Goal: Information Seeking & Learning: Learn about a topic

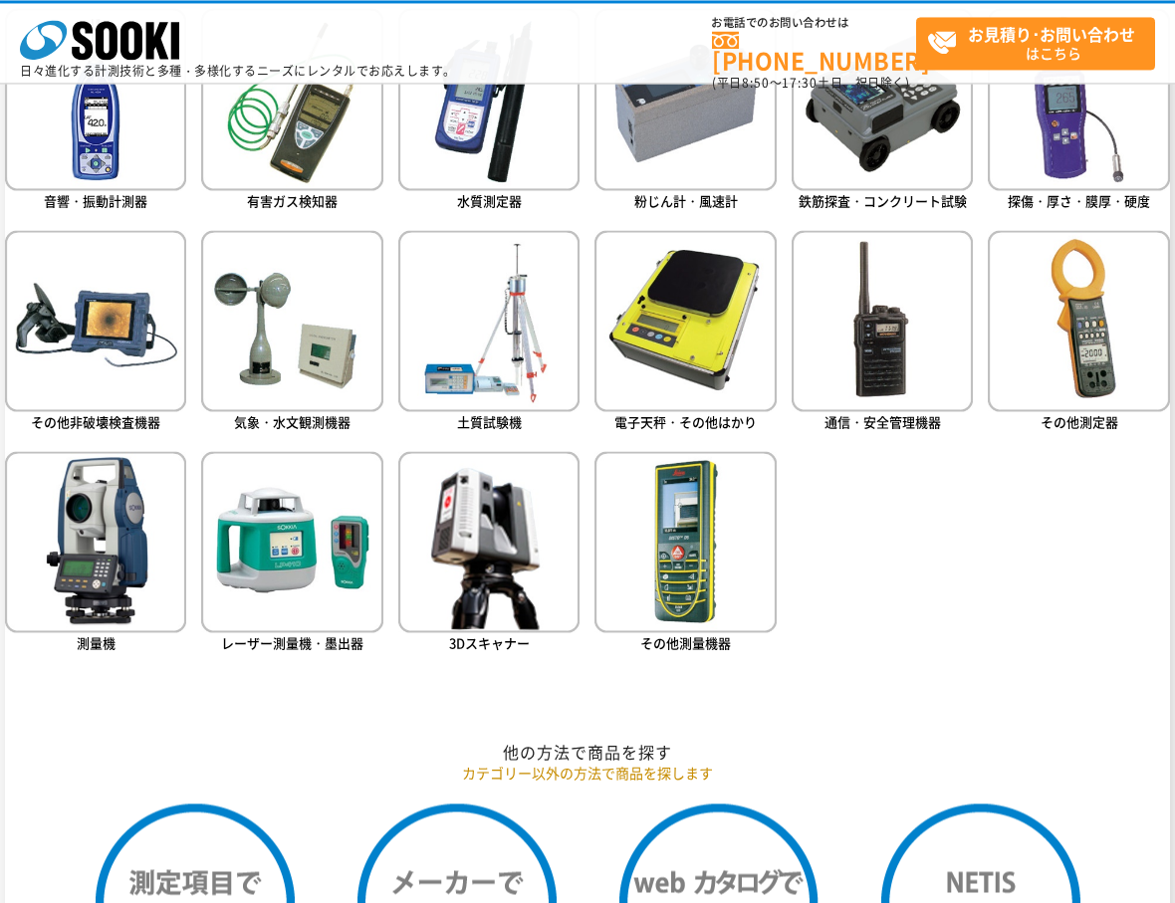
scroll to position [860, 0]
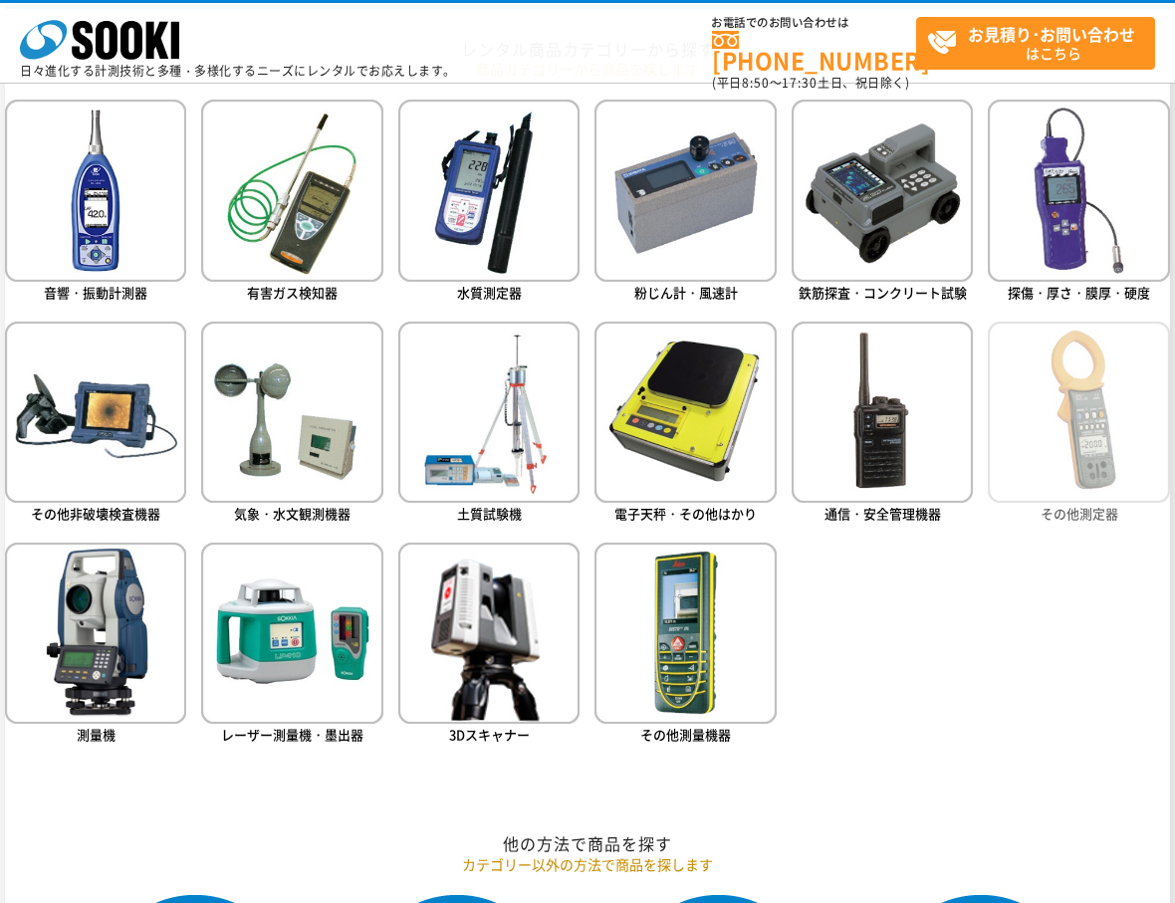
click at [1089, 398] on img at bounding box center [1078, 412] width 181 height 181
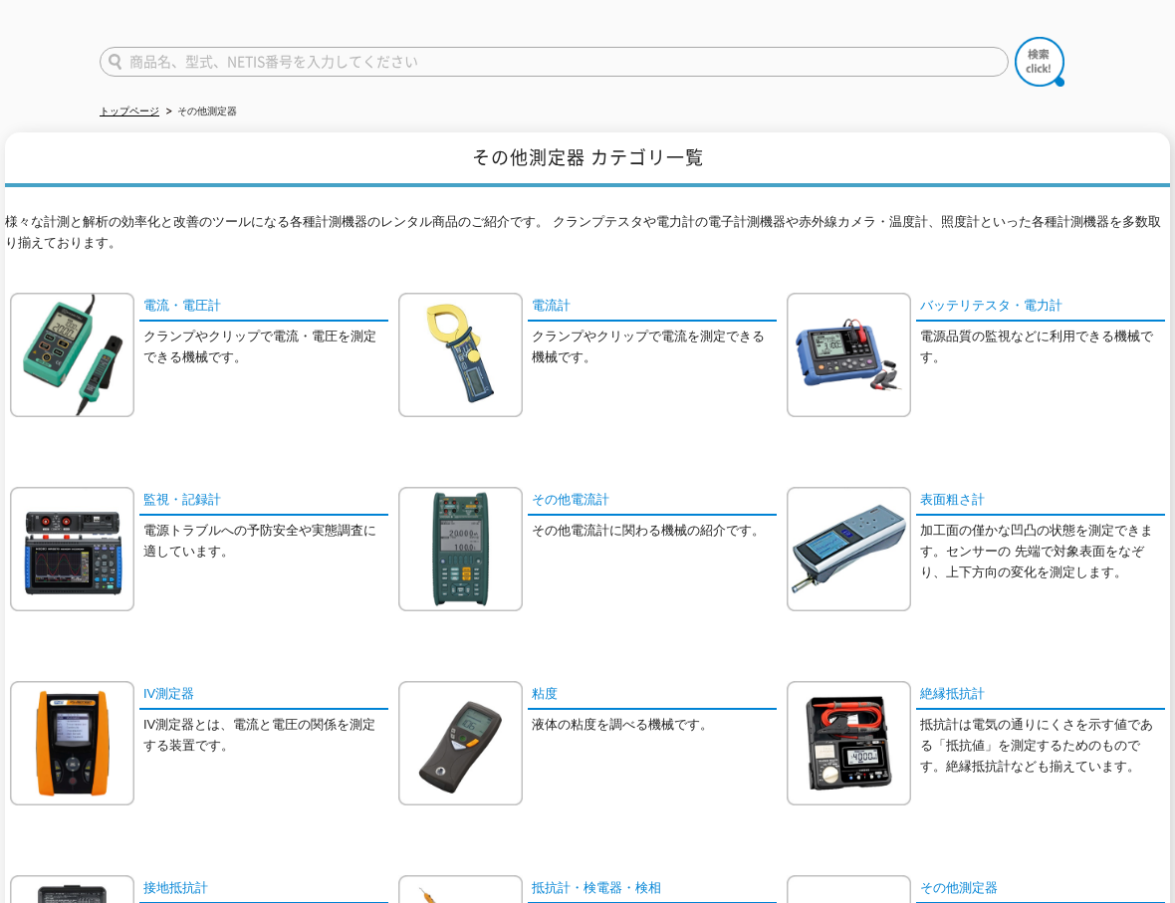
scroll to position [92, 0]
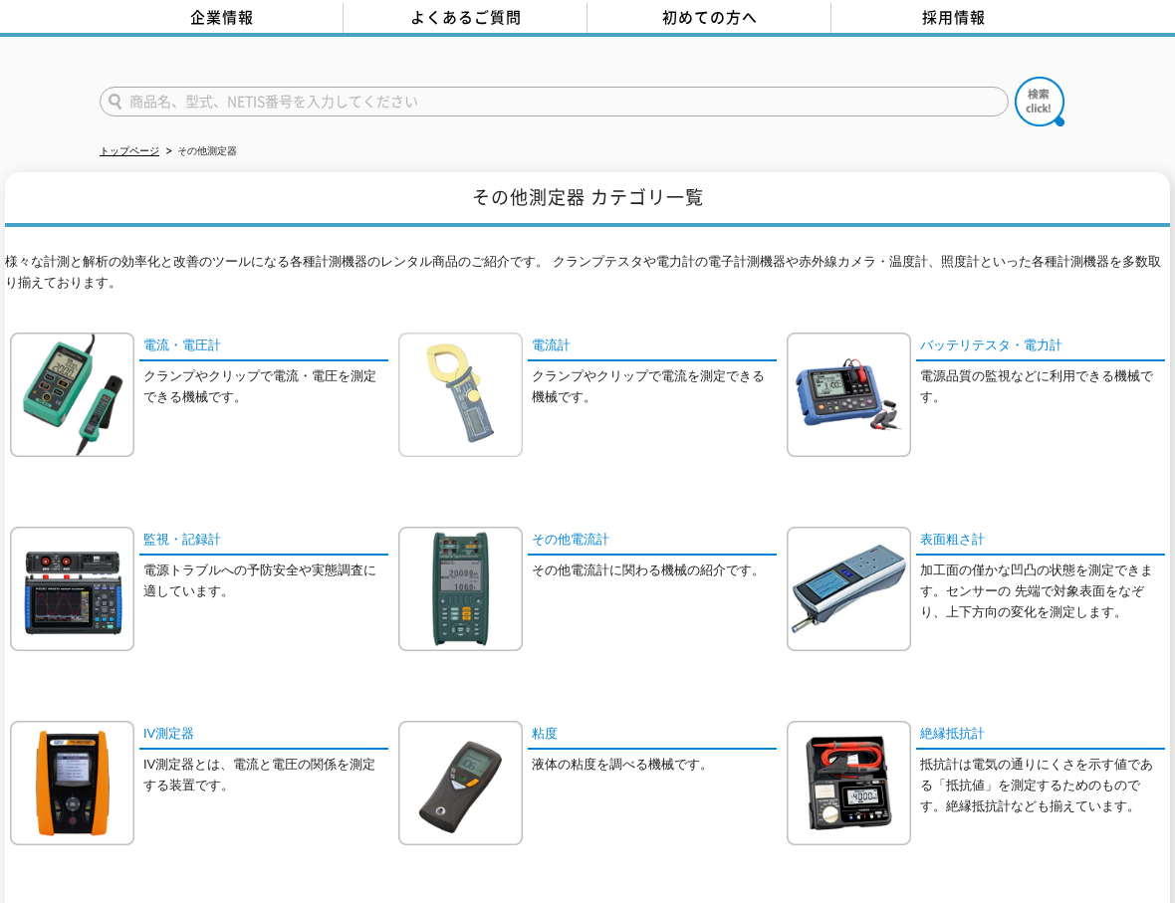
click at [495, 399] on img at bounding box center [460, 395] width 124 height 124
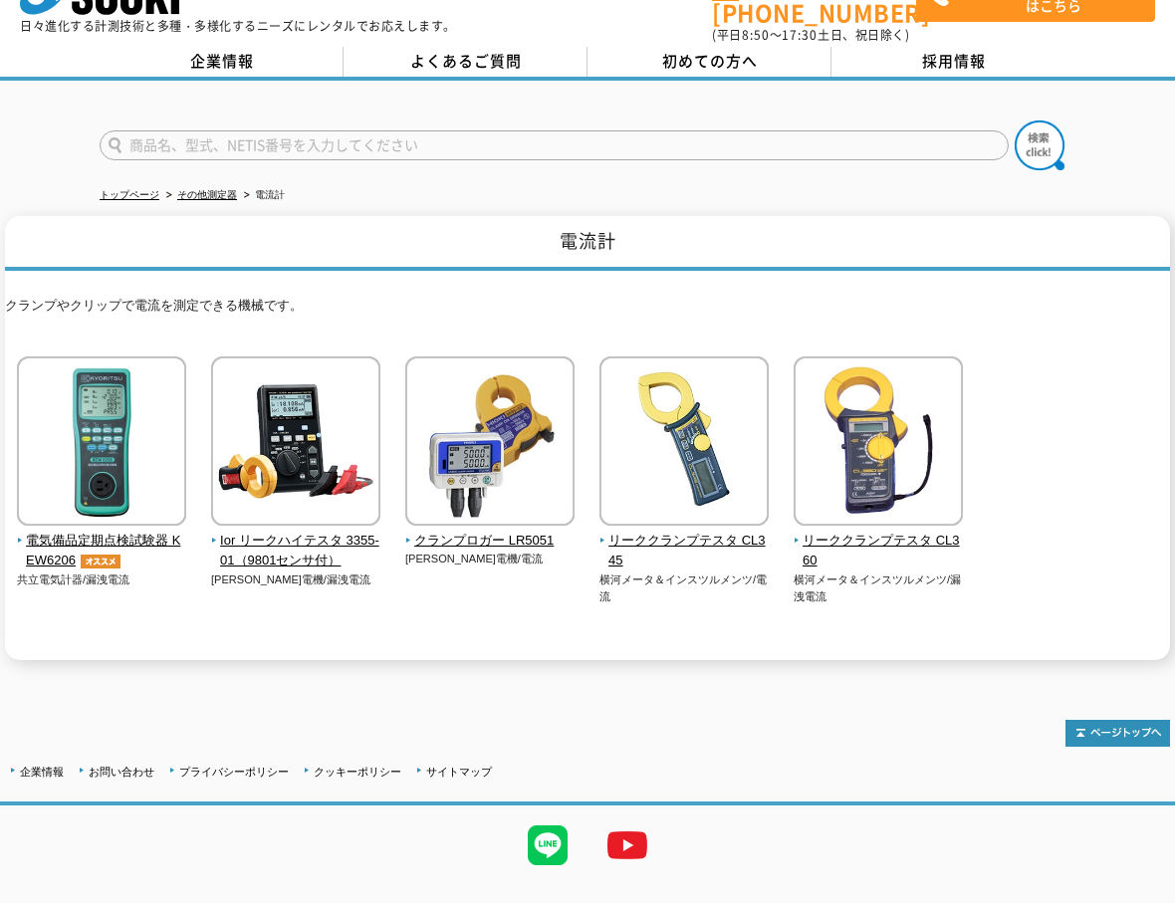
scroll to position [80, 0]
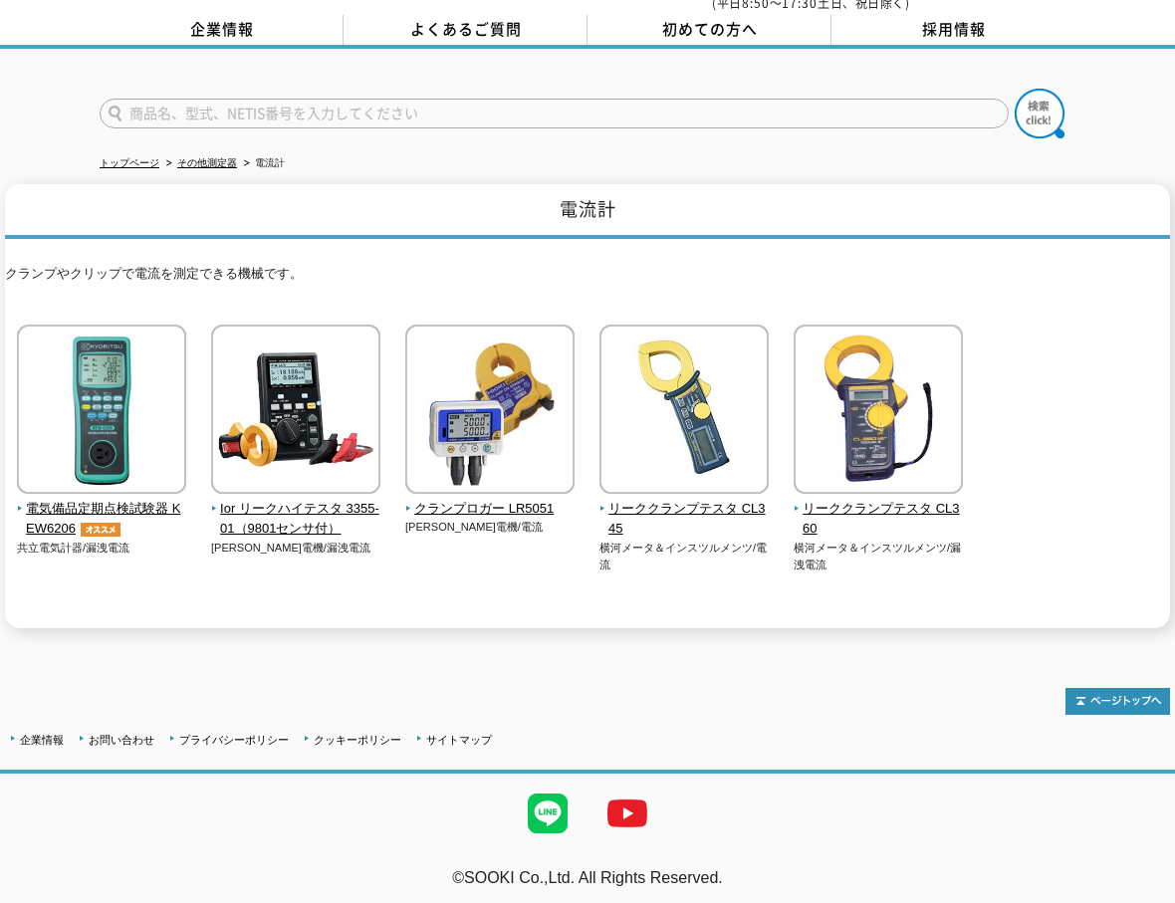
drag, startPoint x: 957, startPoint y: 305, endPoint x: 971, endPoint y: 231, distance: 75.0
click at [963, 290] on div "クランプやクリップで電流を測定できる機械です。 電気備品定期点検試験器 KEW6206 共立電気計器/漏洩電流" at bounding box center [587, 433] width 1165 height 389
